Goal: Task Accomplishment & Management: Manage account settings

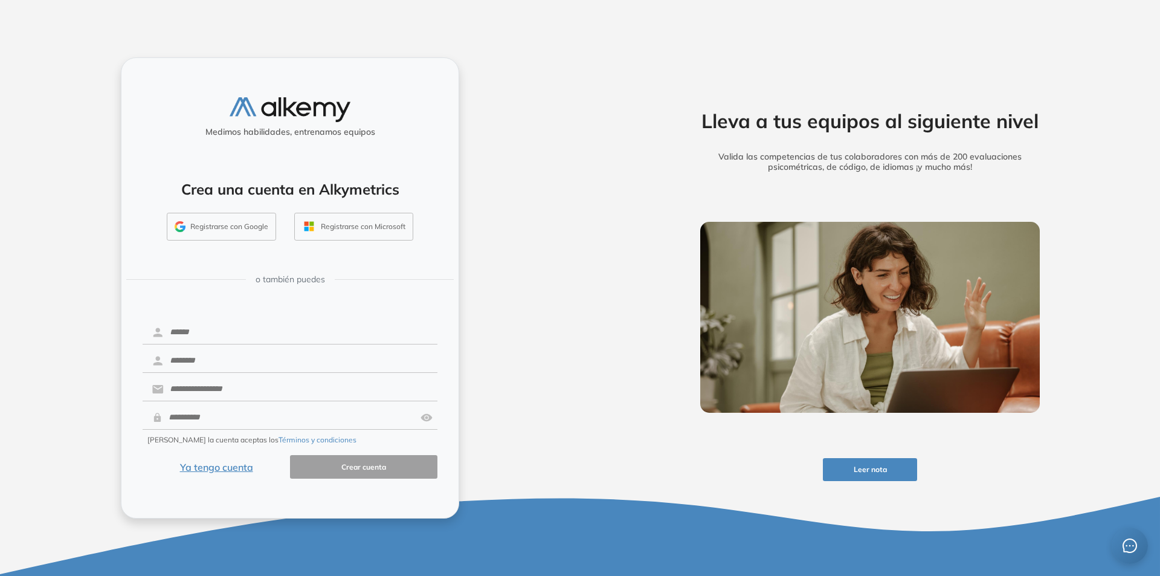
click at [224, 468] on button "Ya tengo cuenta" at bounding box center [216, 467] width 147 height 24
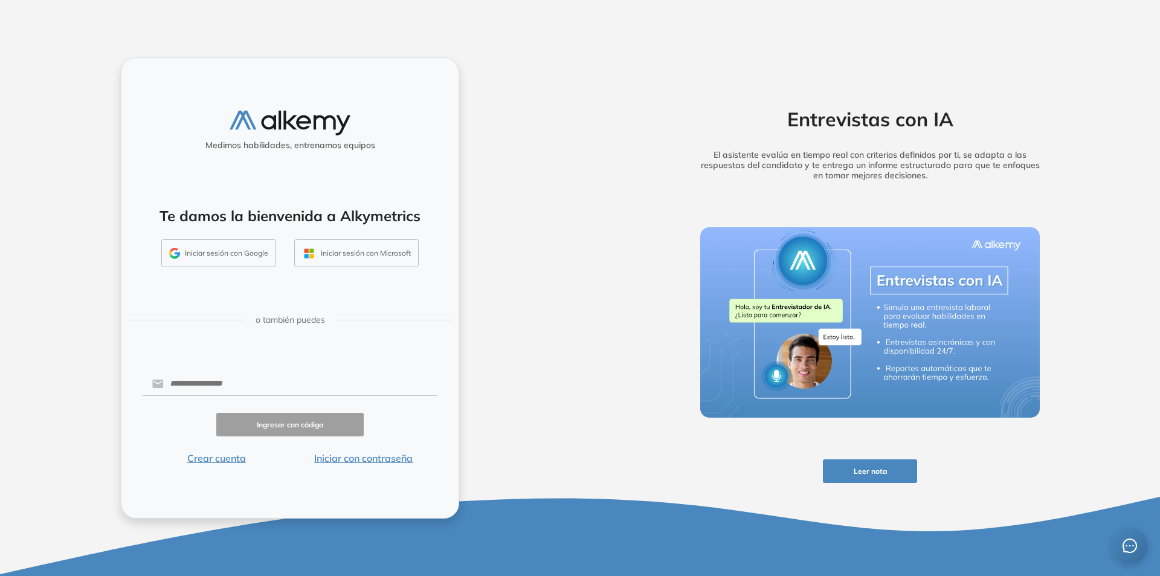
click at [225, 257] on button "Iniciar sesión con Google" at bounding box center [218, 253] width 115 height 28
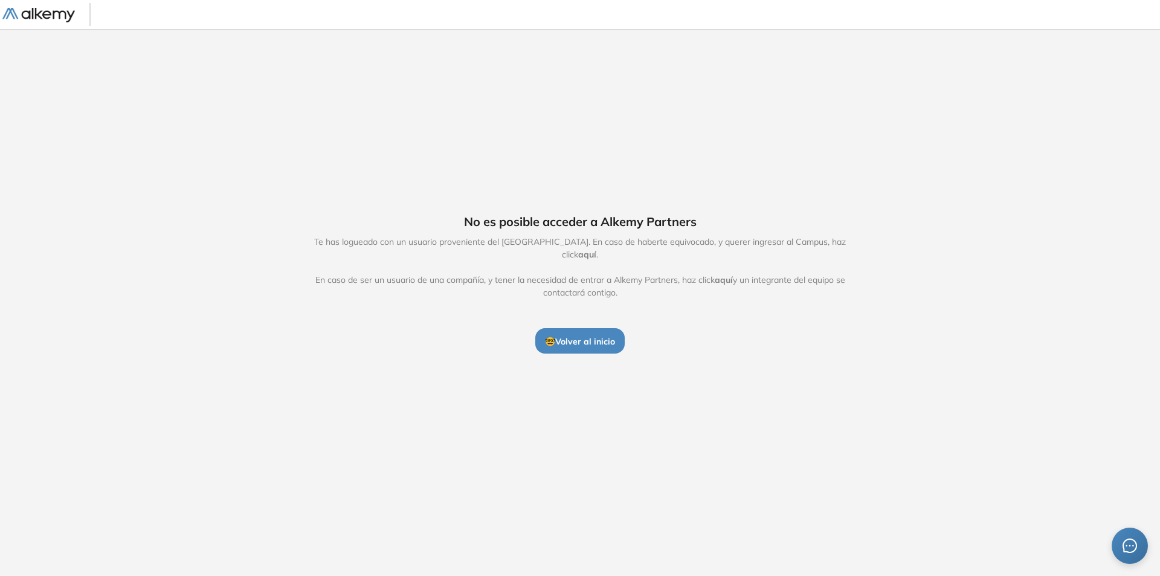
click at [596, 249] on span "aquí" at bounding box center [587, 254] width 18 height 11
